Goal: Task Accomplishment & Management: Manage account settings

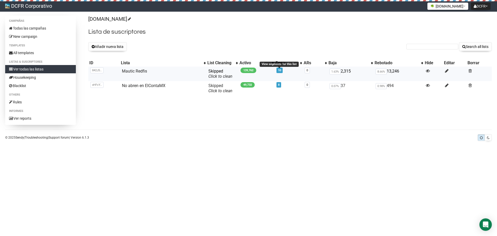
click at [280, 70] on link "10" at bounding box center [279, 70] width 3 height 3
click at [277, 85] on span "8" at bounding box center [278, 84] width 5 height 5
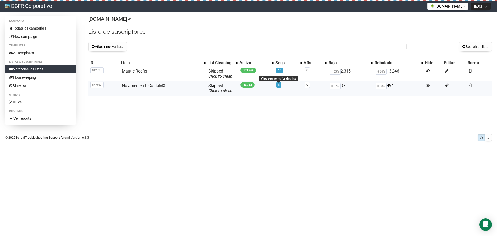
click at [278, 86] on link "8" at bounding box center [279, 84] width 2 height 3
click at [124, 46] on button "Añadir nueva lista" at bounding box center [107, 46] width 39 height 9
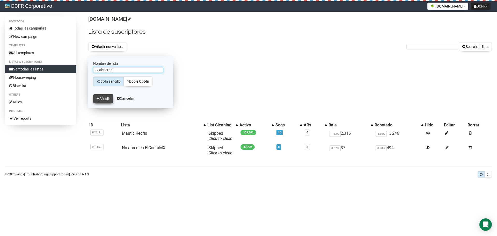
type input "Si abrieron"
click at [100, 99] on button "Añadir" at bounding box center [103, 98] width 20 height 9
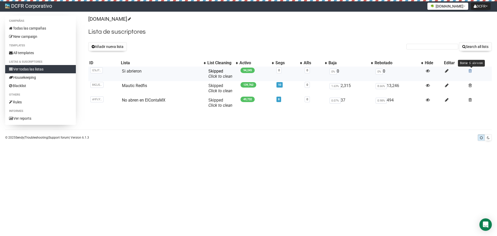
click at [471, 70] on span at bounding box center [469, 71] width 3 height 4
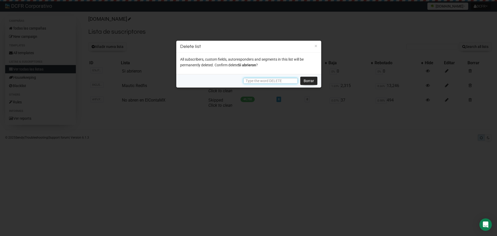
click at [263, 82] on input "text" at bounding box center [270, 81] width 54 height 6
type input "DELETE"
click at [309, 79] on link "Borrar" at bounding box center [308, 81] width 17 height 8
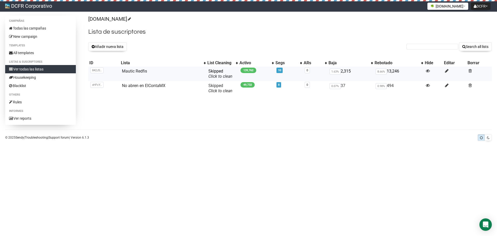
click at [281, 71] on span "10" at bounding box center [279, 70] width 6 height 5
click at [278, 71] on link "10" at bounding box center [279, 70] width 3 height 3
click at [140, 70] on link "Mautic Redfis" at bounding box center [134, 71] width 25 height 5
click at [134, 72] on link "Mautic Redfis" at bounding box center [134, 71] width 25 height 5
click at [138, 71] on link "Mautic Redfis" at bounding box center [134, 71] width 25 height 5
